Goal: Task Accomplishment & Management: Complete application form

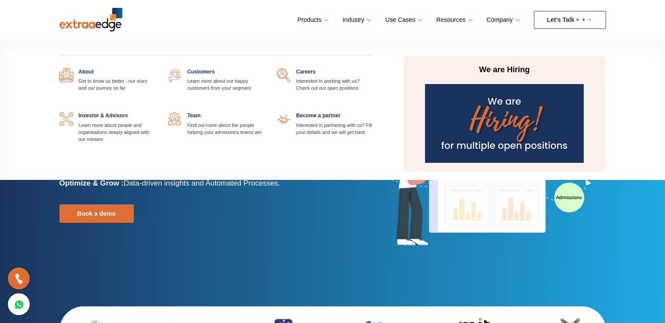
click at [373, 68] on link at bounding box center [373, 68] width 0 height 0
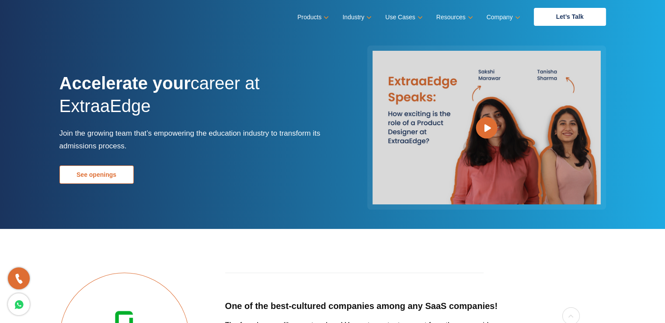
click at [95, 176] on link "See openings" at bounding box center [96, 174] width 74 height 18
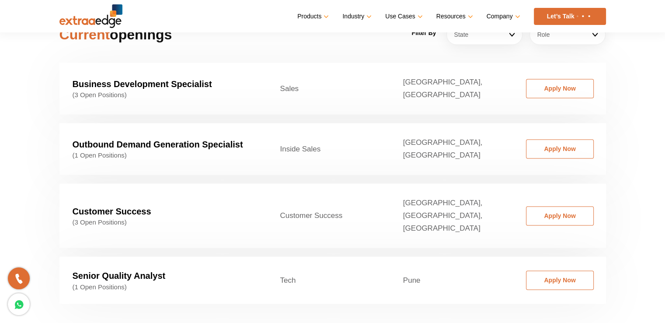
scroll to position [1377, 0]
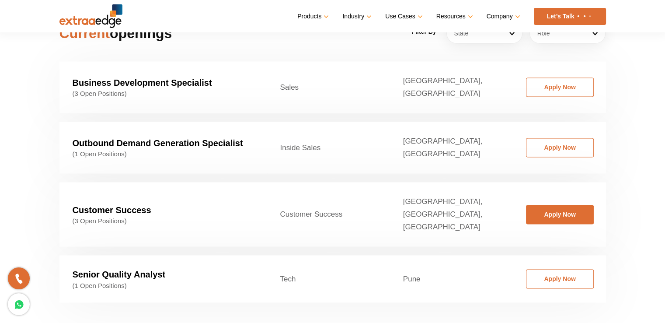
click at [580, 205] on link "Apply Now" at bounding box center [560, 214] width 68 height 19
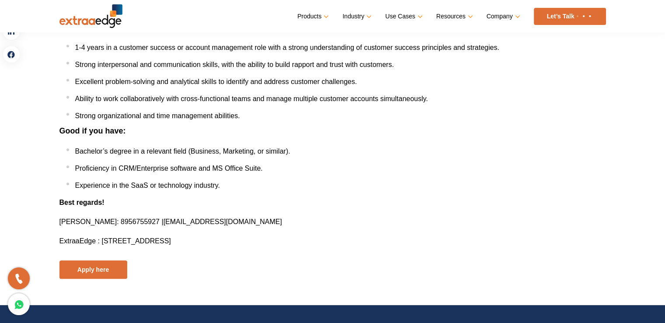
scroll to position [408, 0]
